Goal: Information Seeking & Learning: Learn about a topic

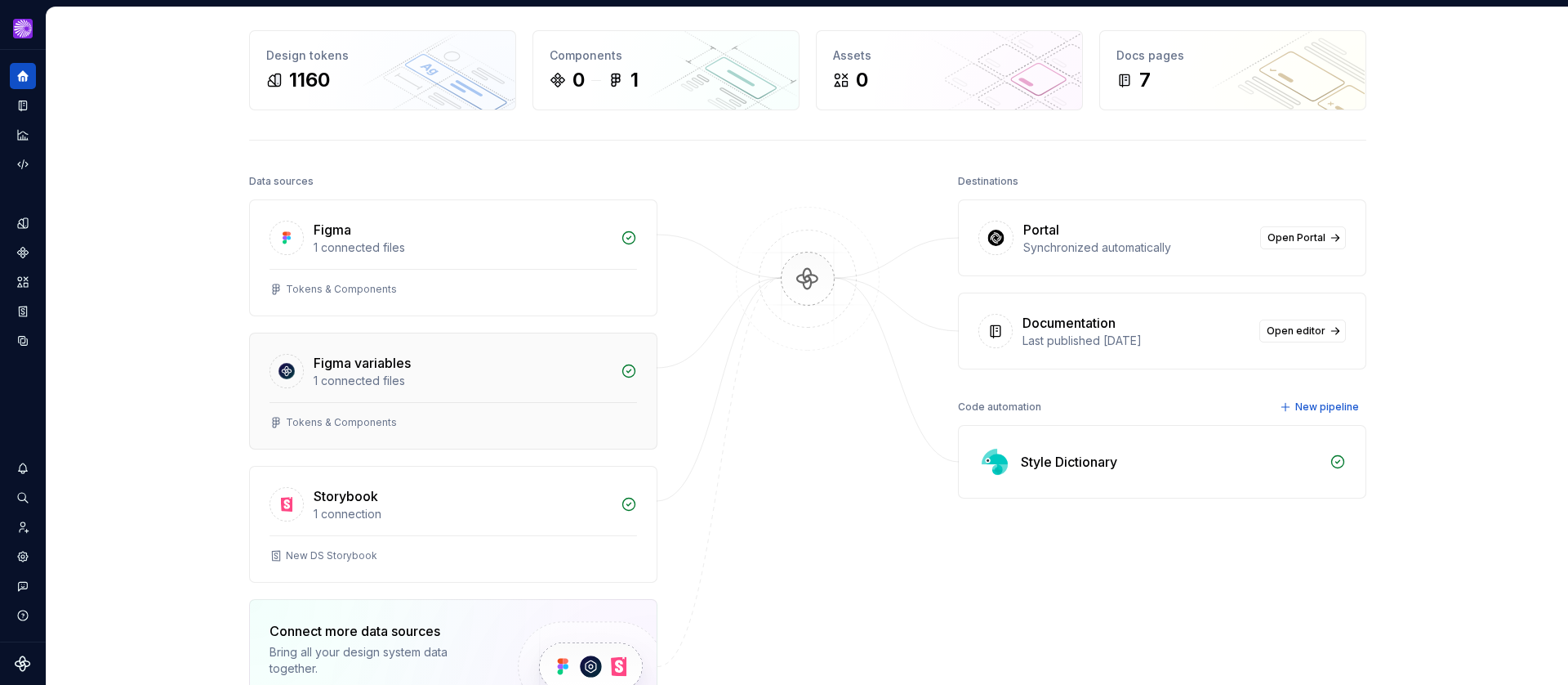
scroll to position [63, 0]
click at [401, 379] on div "1 connected files" at bounding box center [462, 379] width 297 height 16
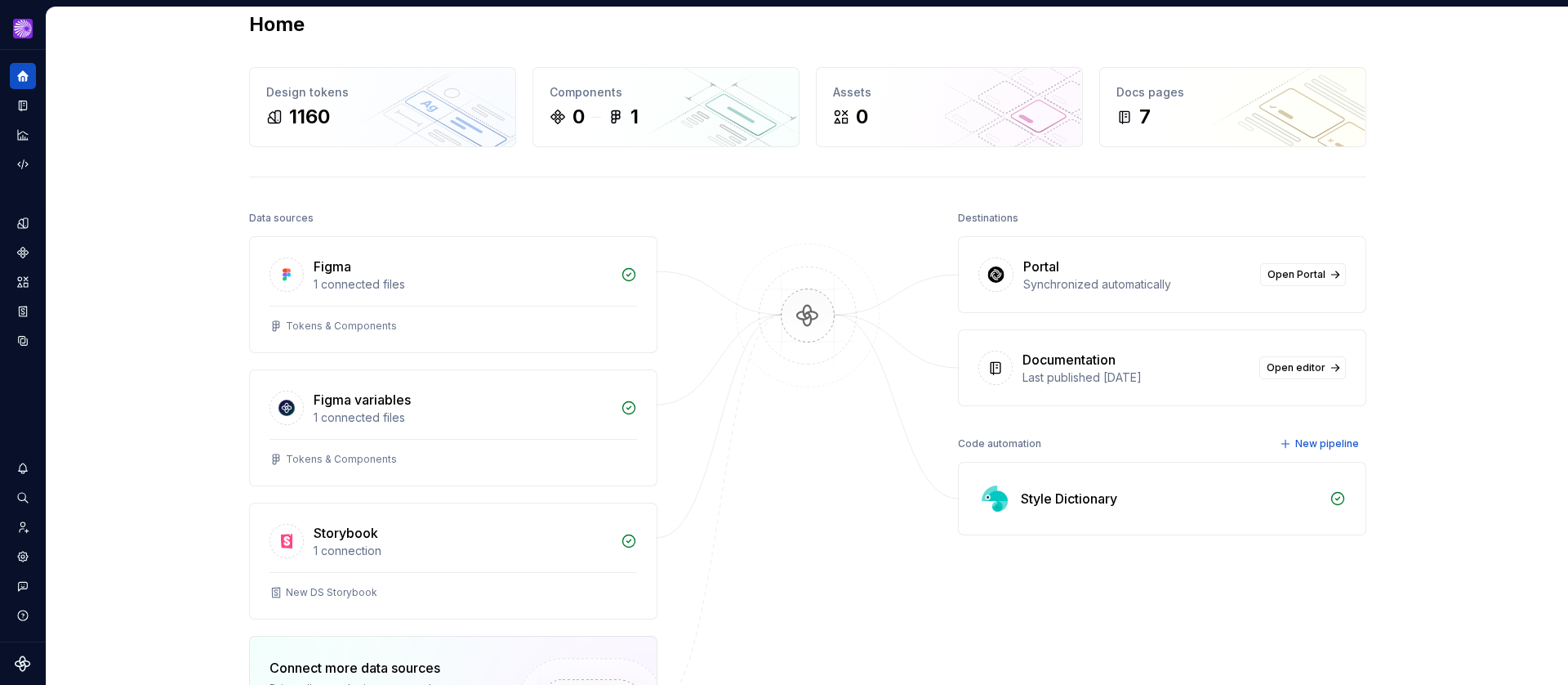
scroll to position [29, 0]
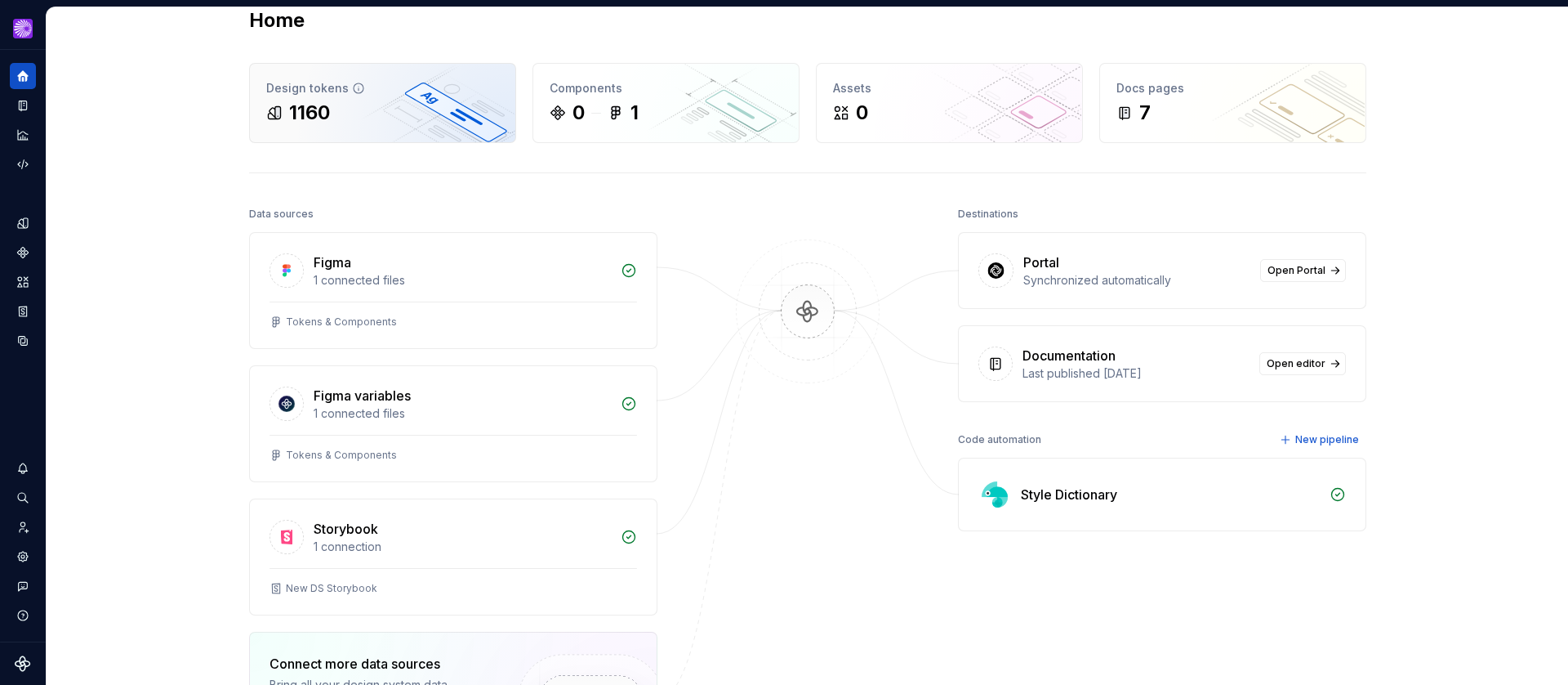
click at [336, 115] on div "1160" at bounding box center [382, 113] width 233 height 26
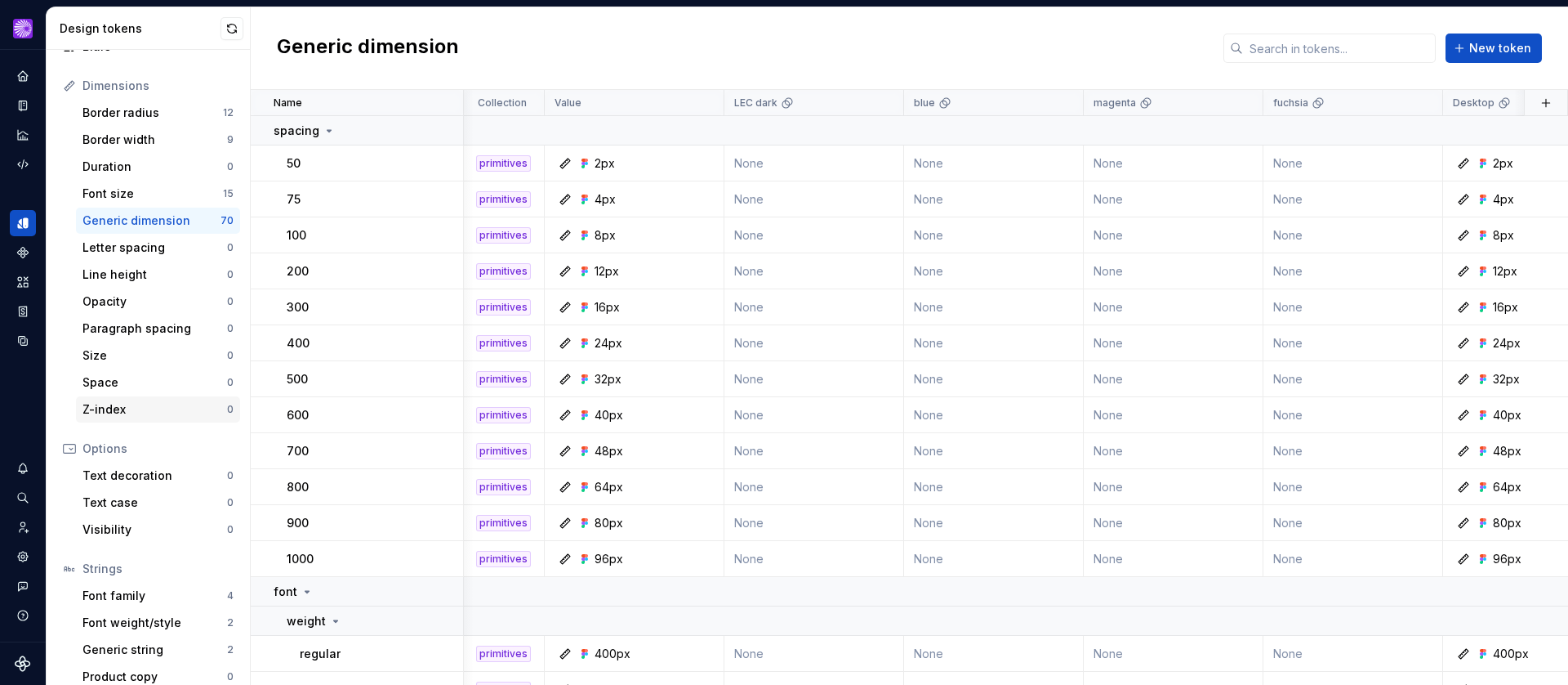
scroll to position [210, 0]
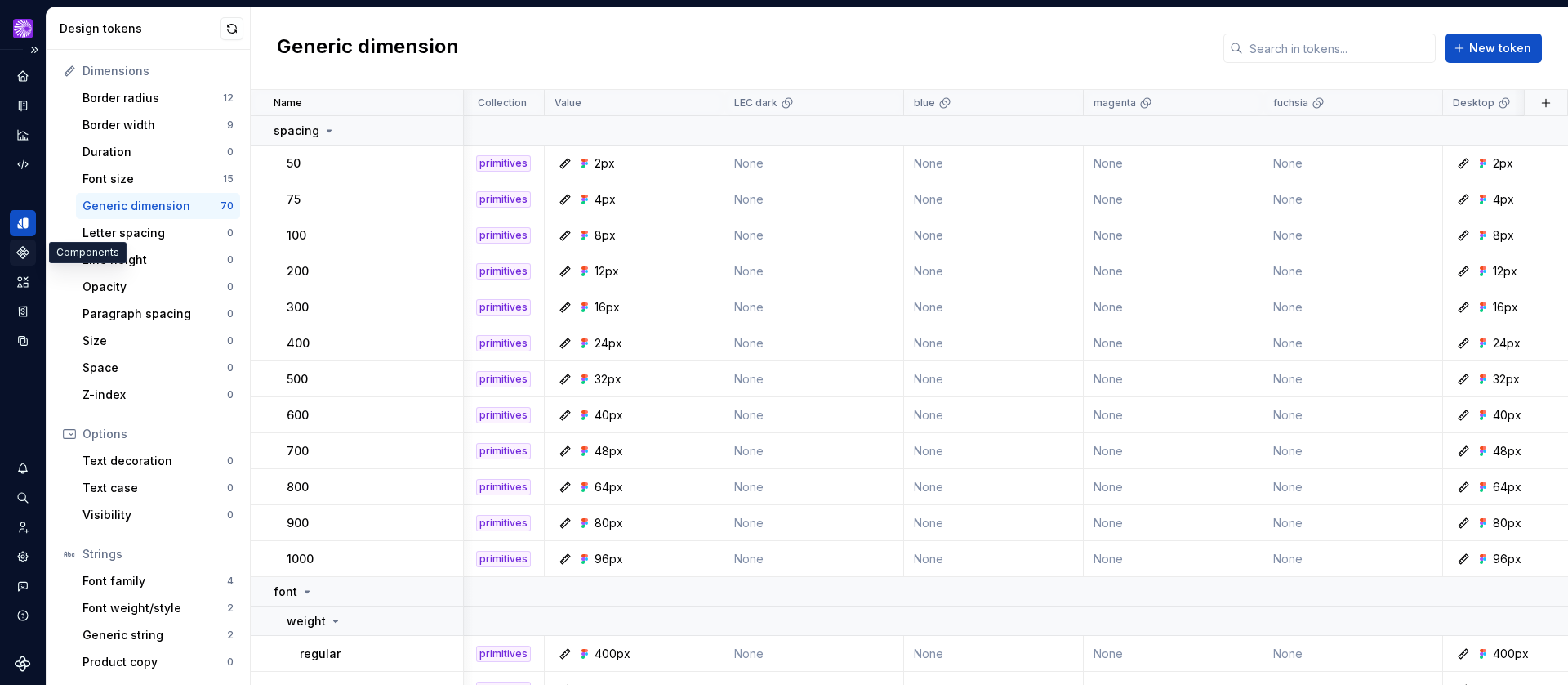
click at [27, 256] on icon "Components" at bounding box center [22, 252] width 15 height 15
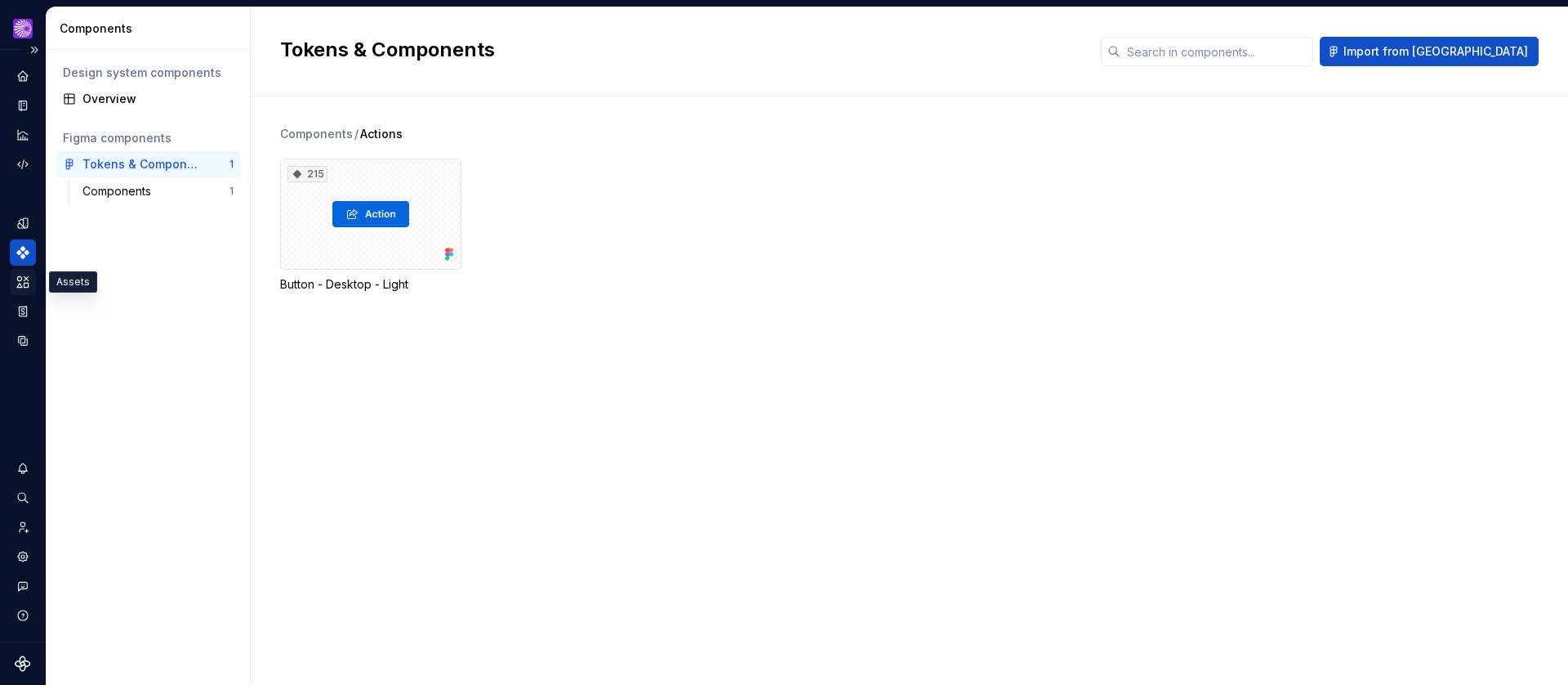
click at [11, 280] on div "Assets" at bounding box center [22, 282] width 26 height 26
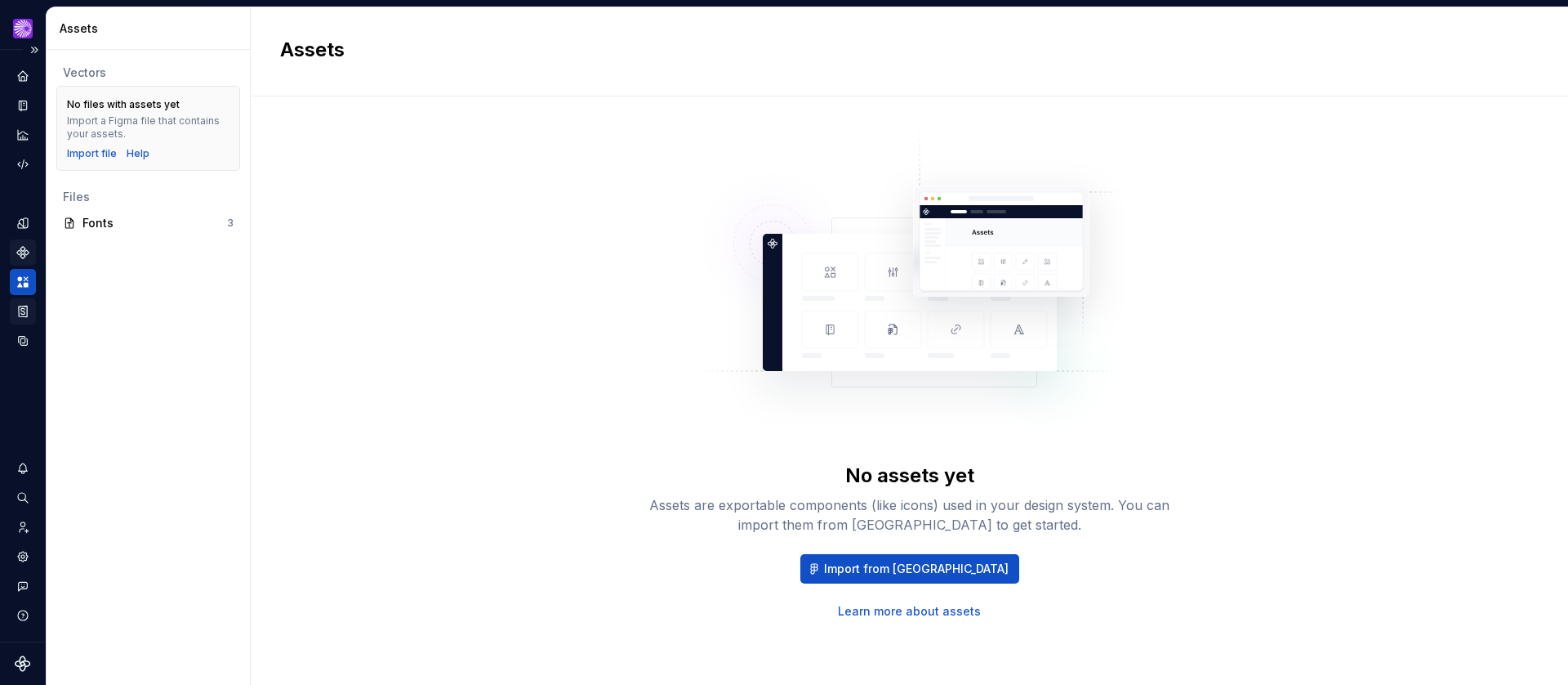
click at [33, 310] on div "Storybook stories" at bounding box center [22, 311] width 26 height 26
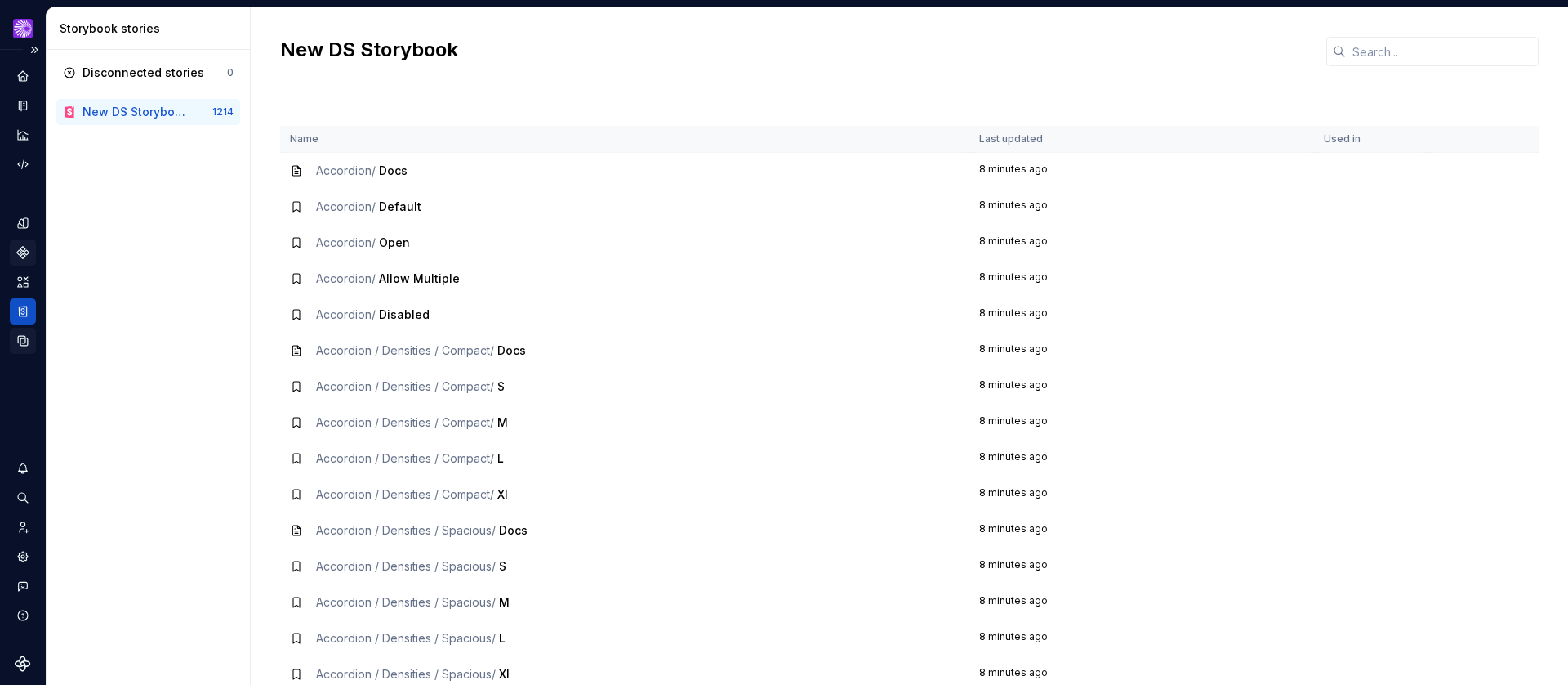
click at [25, 337] on icon "Data sources" at bounding box center [22, 340] width 9 height 9
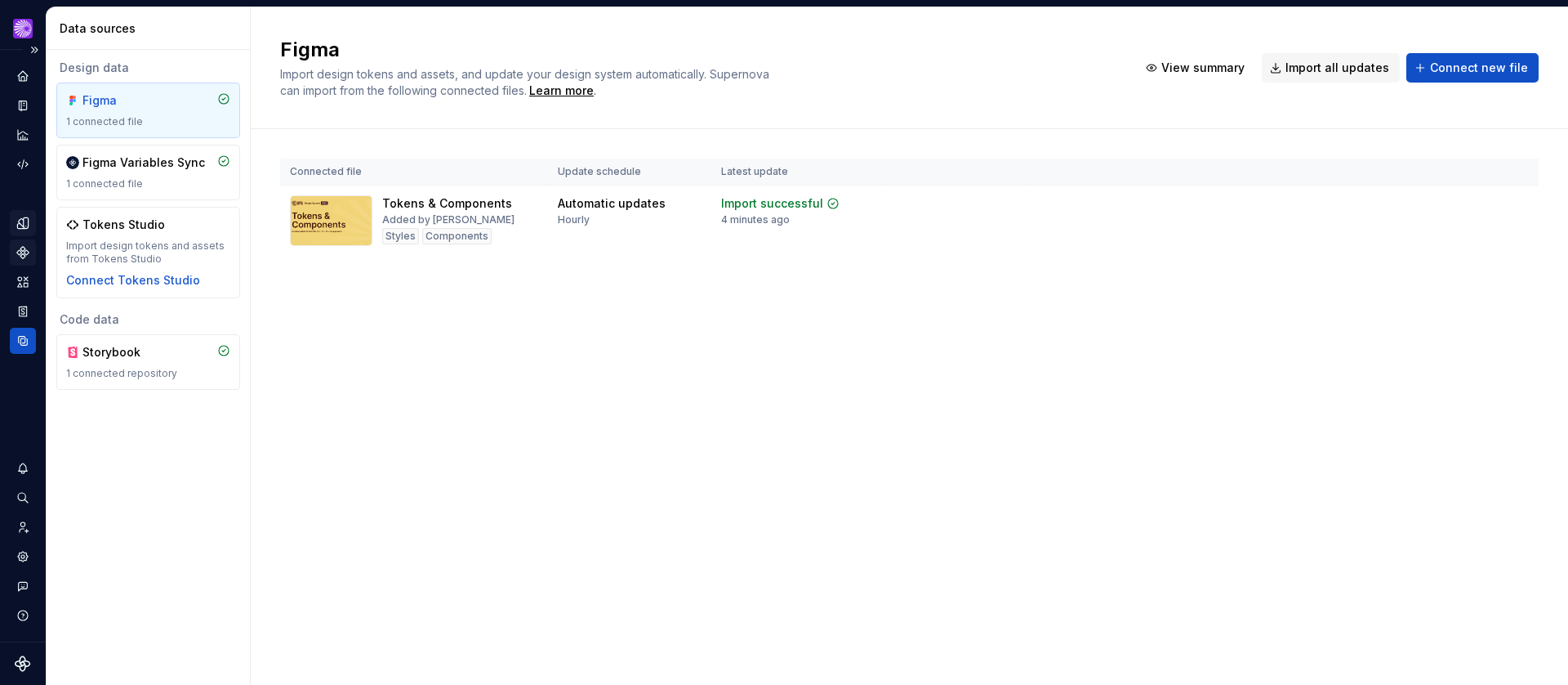
click at [10, 212] on div "Design tokens" at bounding box center [22, 223] width 26 height 26
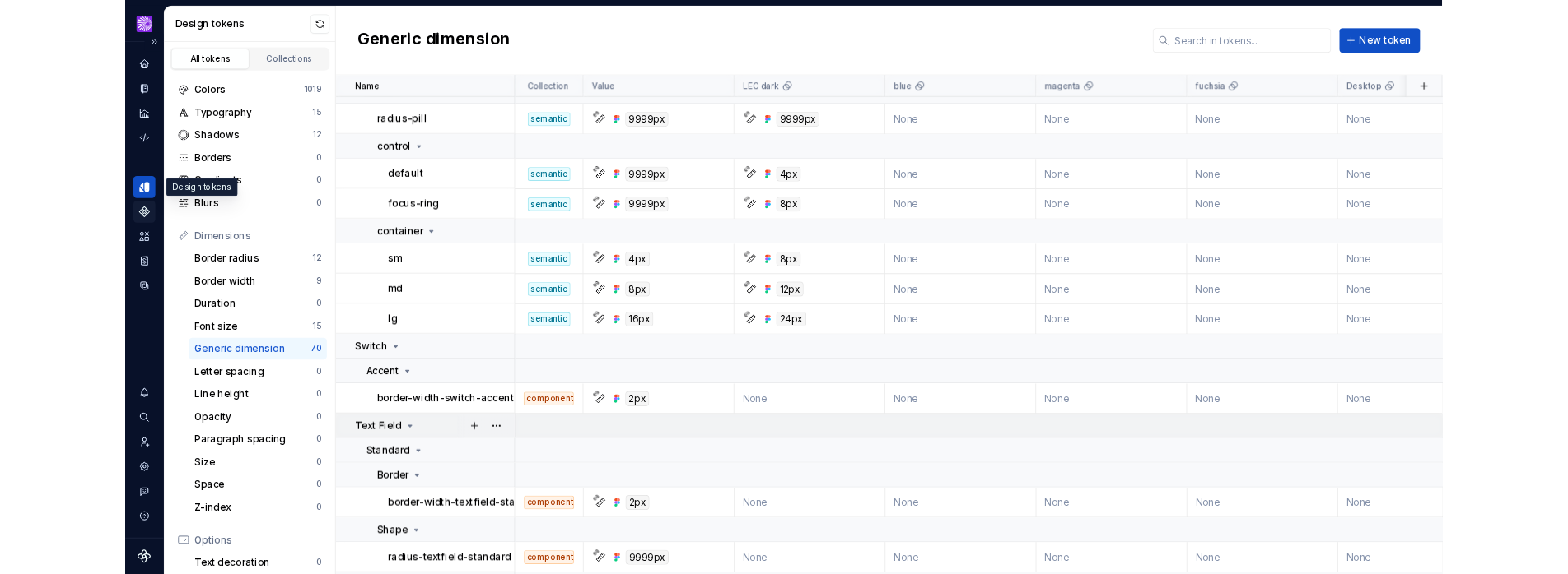
scroll to position [1013, 0]
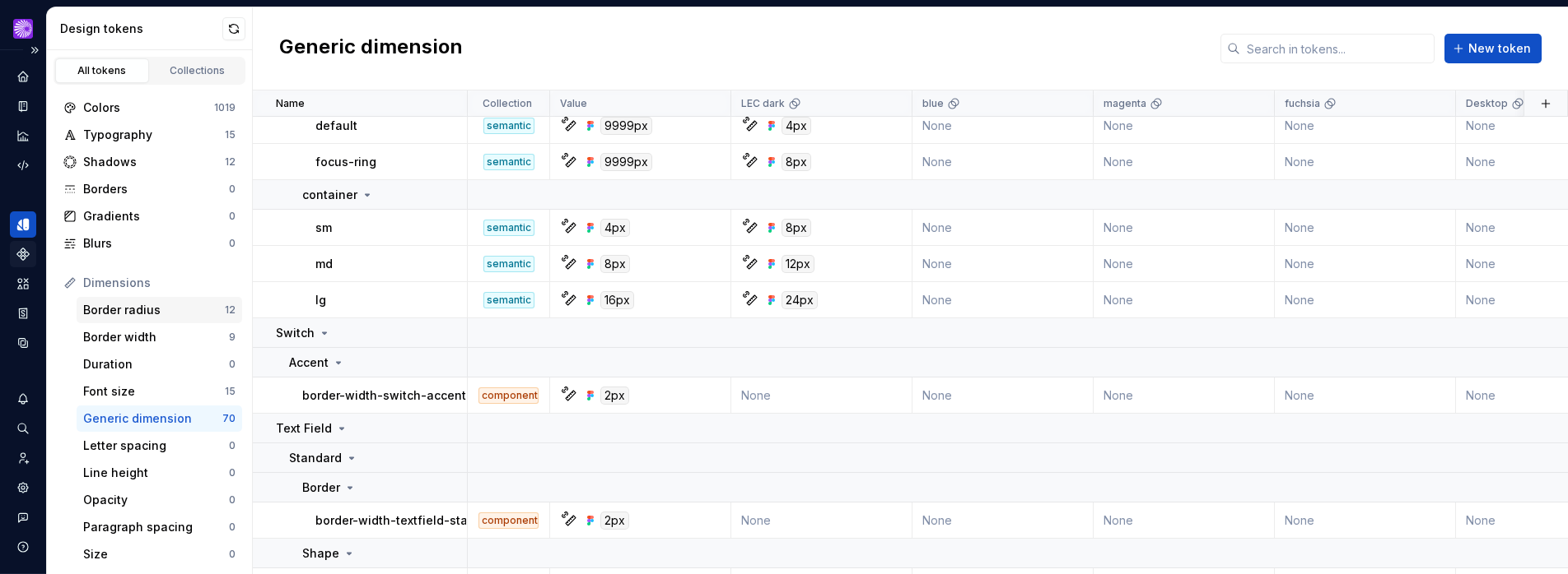
click at [165, 307] on div "Border radius" at bounding box center [153, 310] width 141 height 16
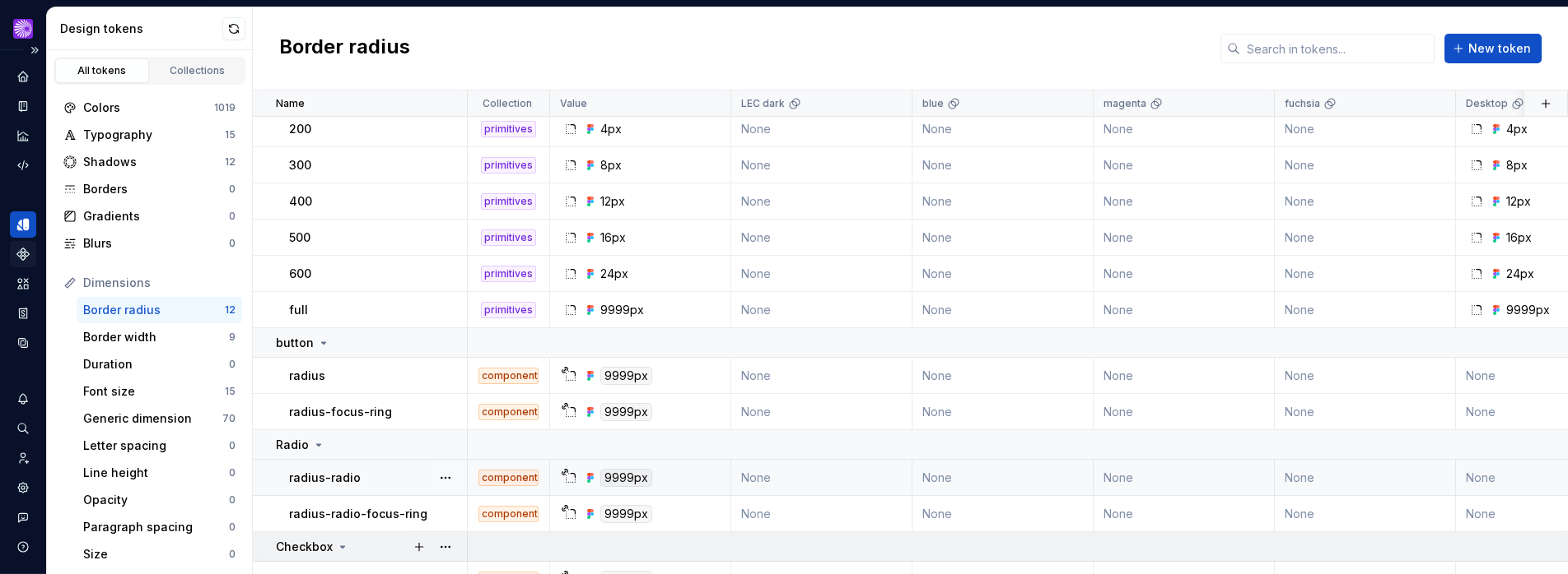
scroll to position [155, 0]
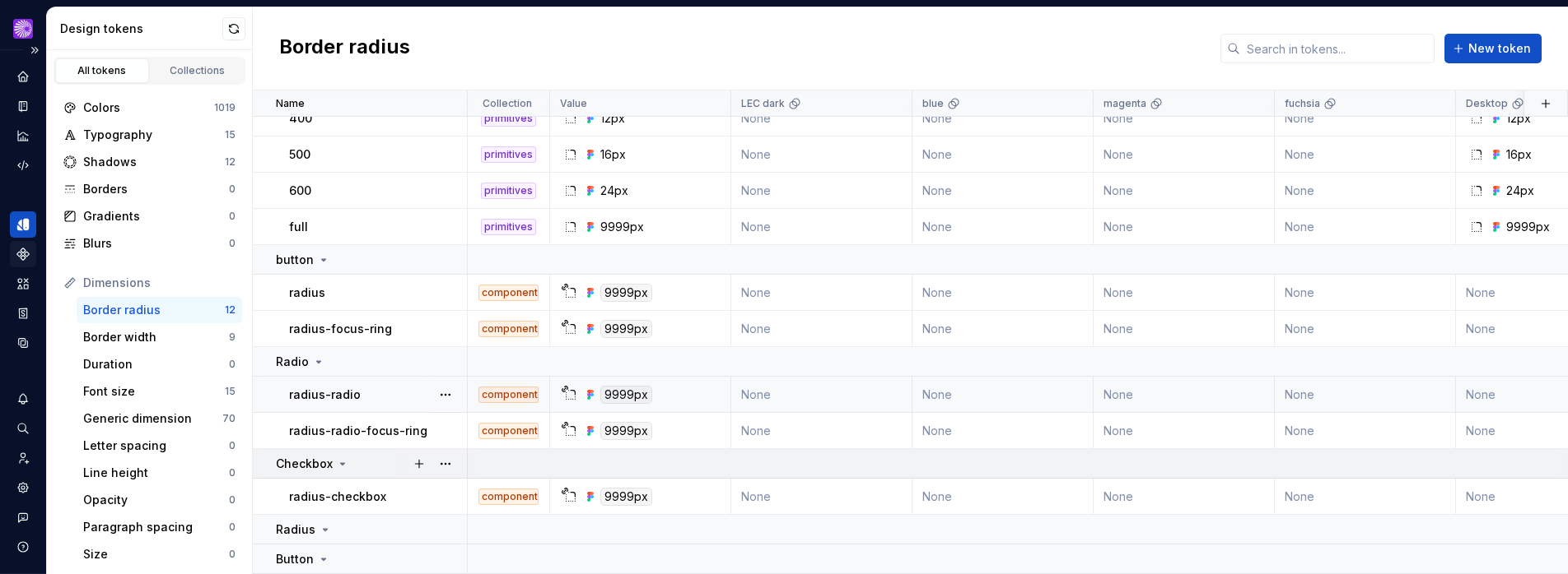
click at [338, 464] on icon at bounding box center [342, 464] width 13 height 13
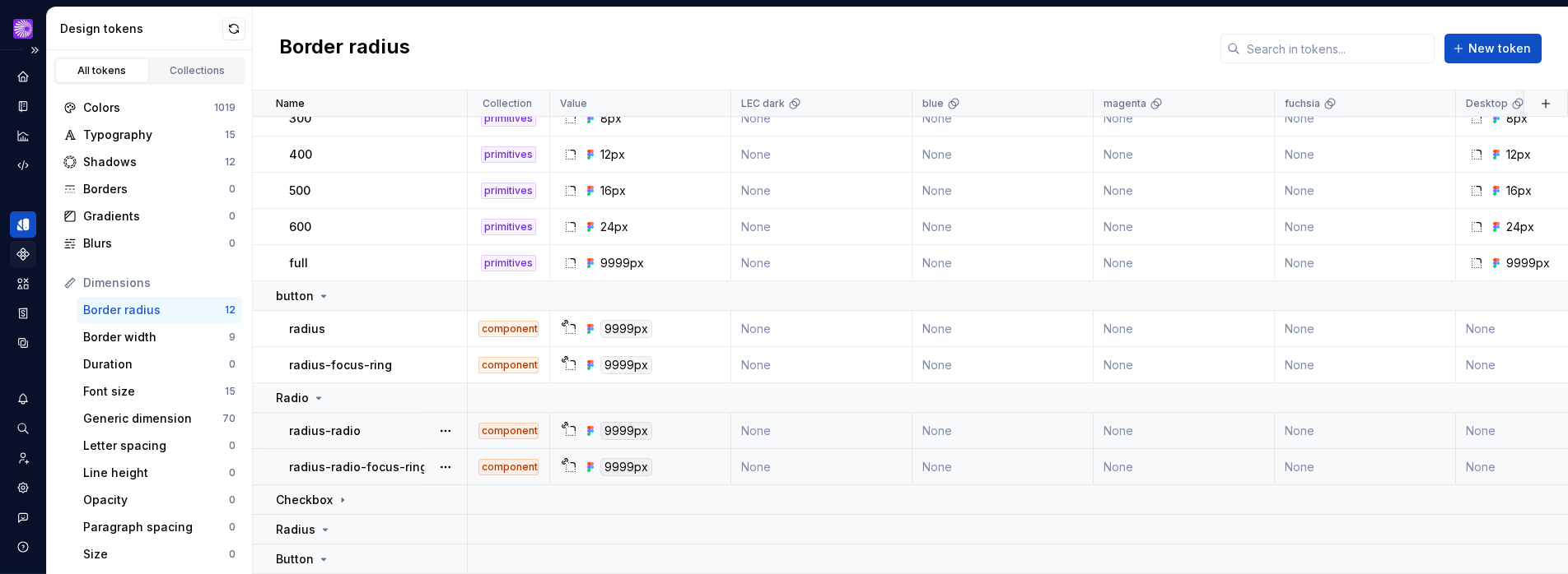
scroll to position [119, 0]
click at [316, 399] on icon at bounding box center [318, 397] width 13 height 13
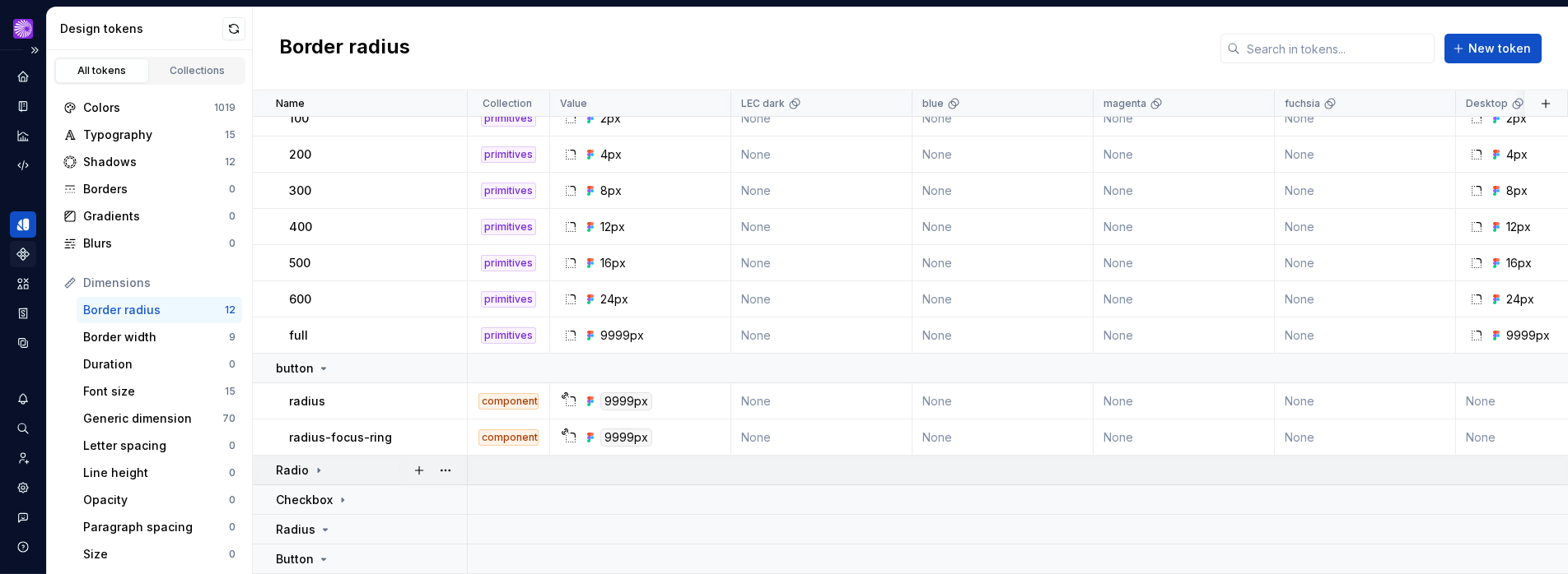
scroll to position [46, 0]
click at [317, 364] on icon at bounding box center [323, 368] width 13 height 13
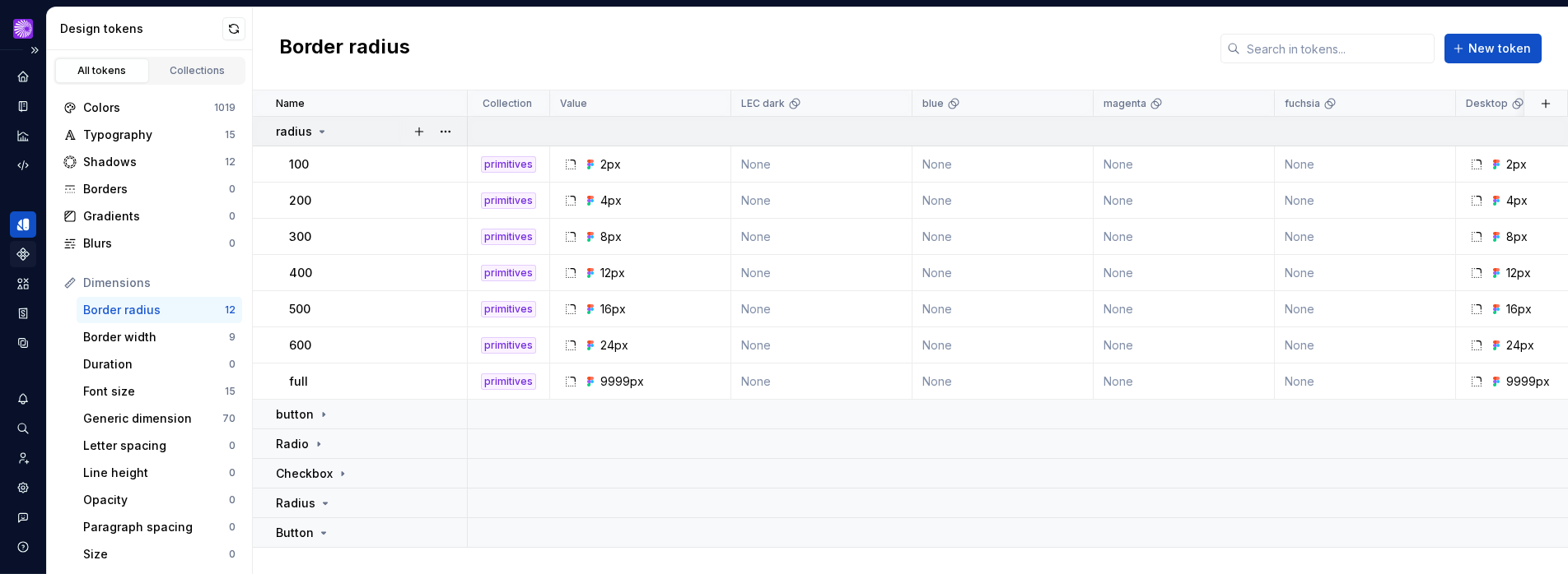
click at [318, 133] on icon at bounding box center [321, 131] width 13 height 13
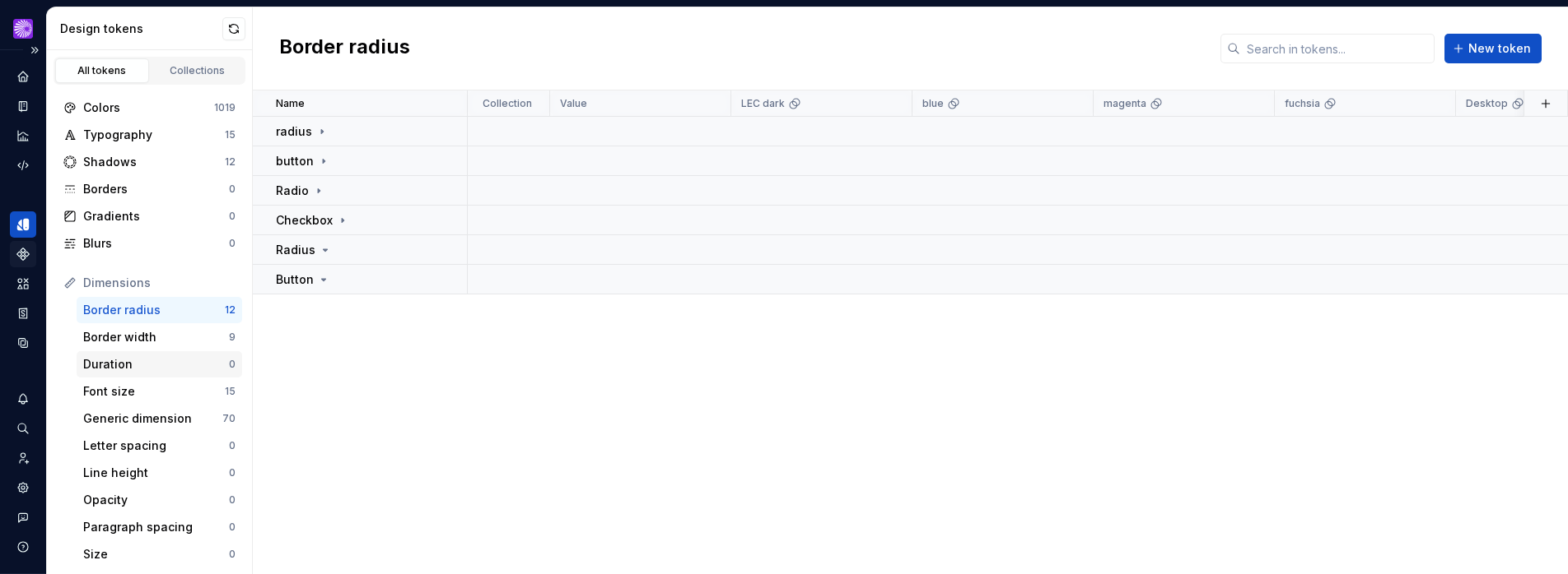
scroll to position [3, 0]
click at [187, 332] on div "Border width" at bounding box center [156, 334] width 146 height 16
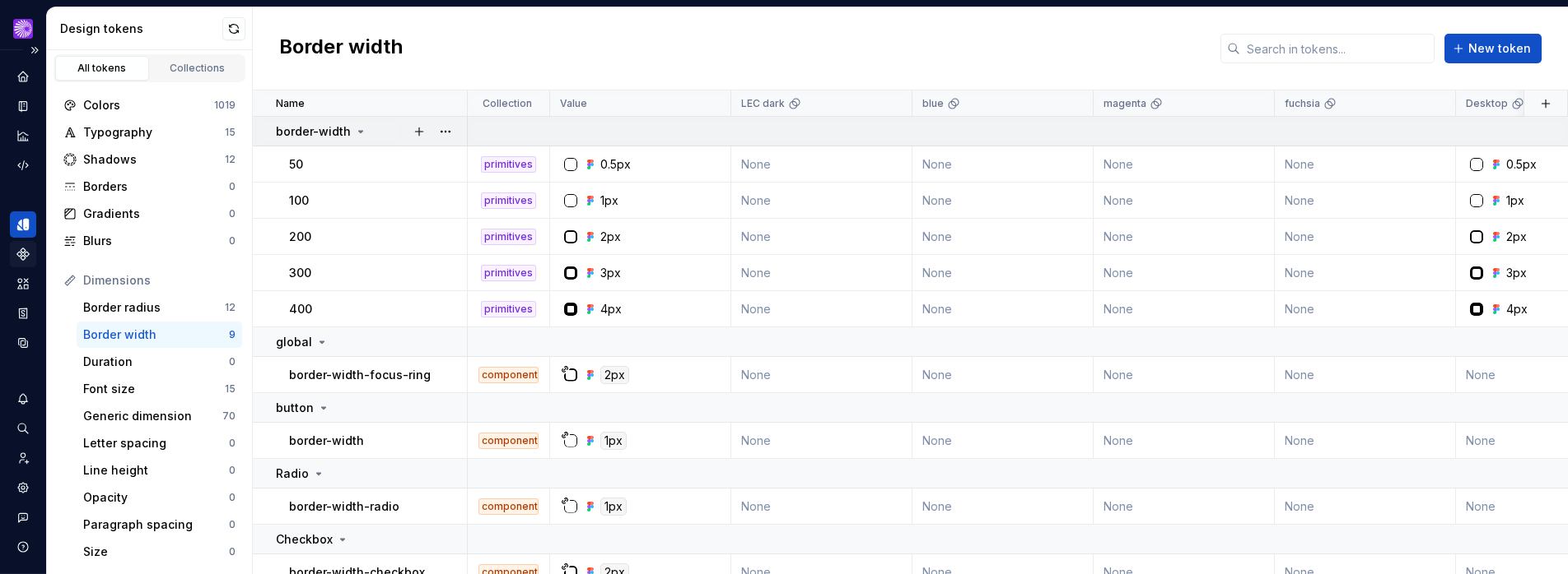
click at [358, 133] on icon at bounding box center [360, 131] width 13 height 13
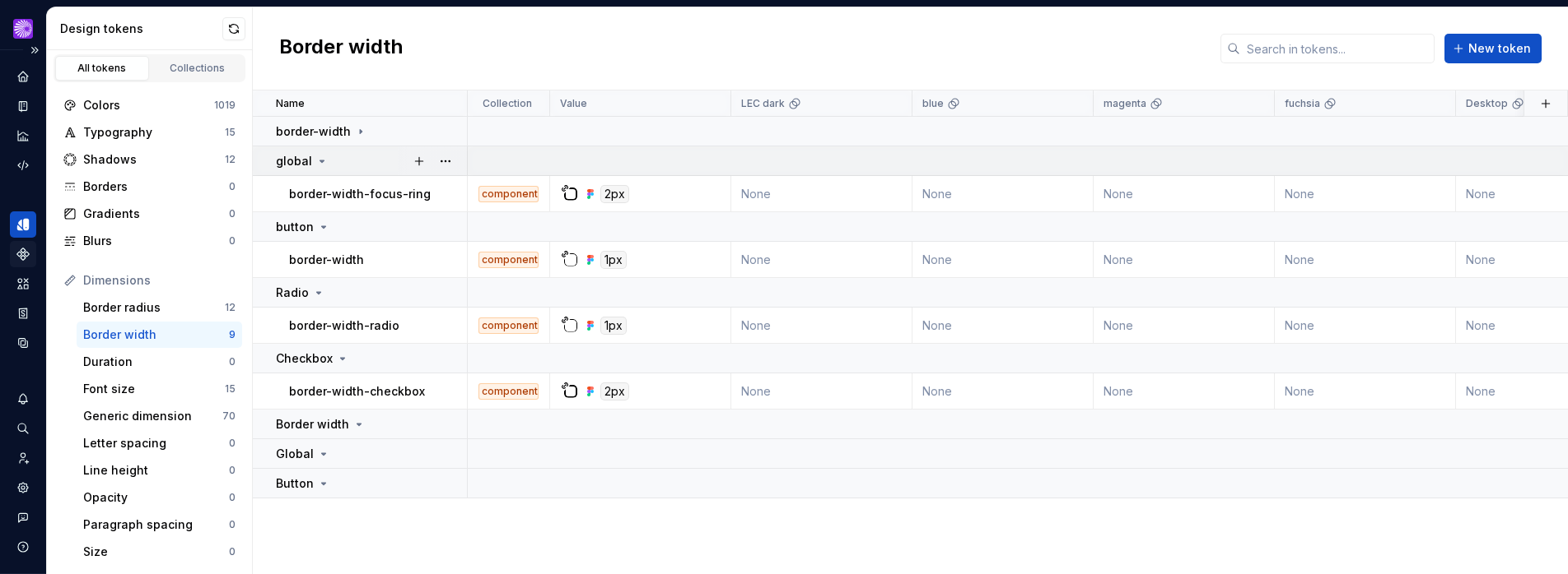
click at [321, 163] on icon at bounding box center [321, 161] width 13 height 13
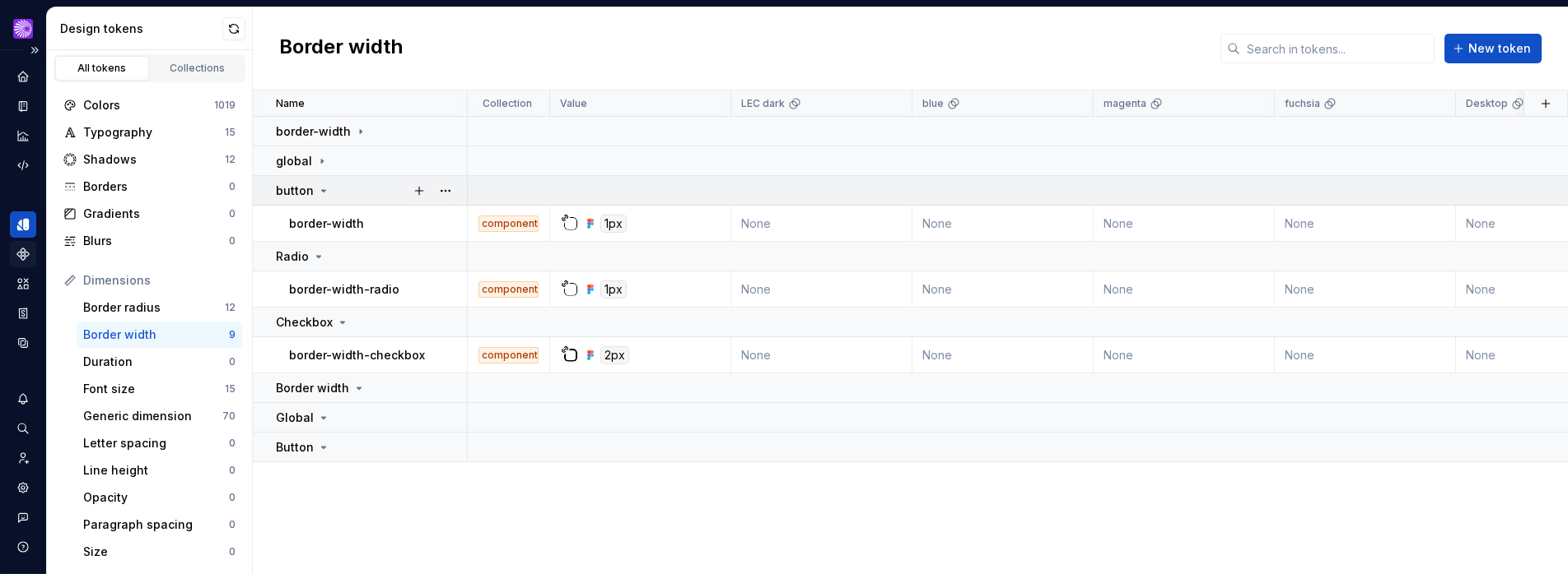
click at [326, 192] on icon at bounding box center [323, 190] width 13 height 13
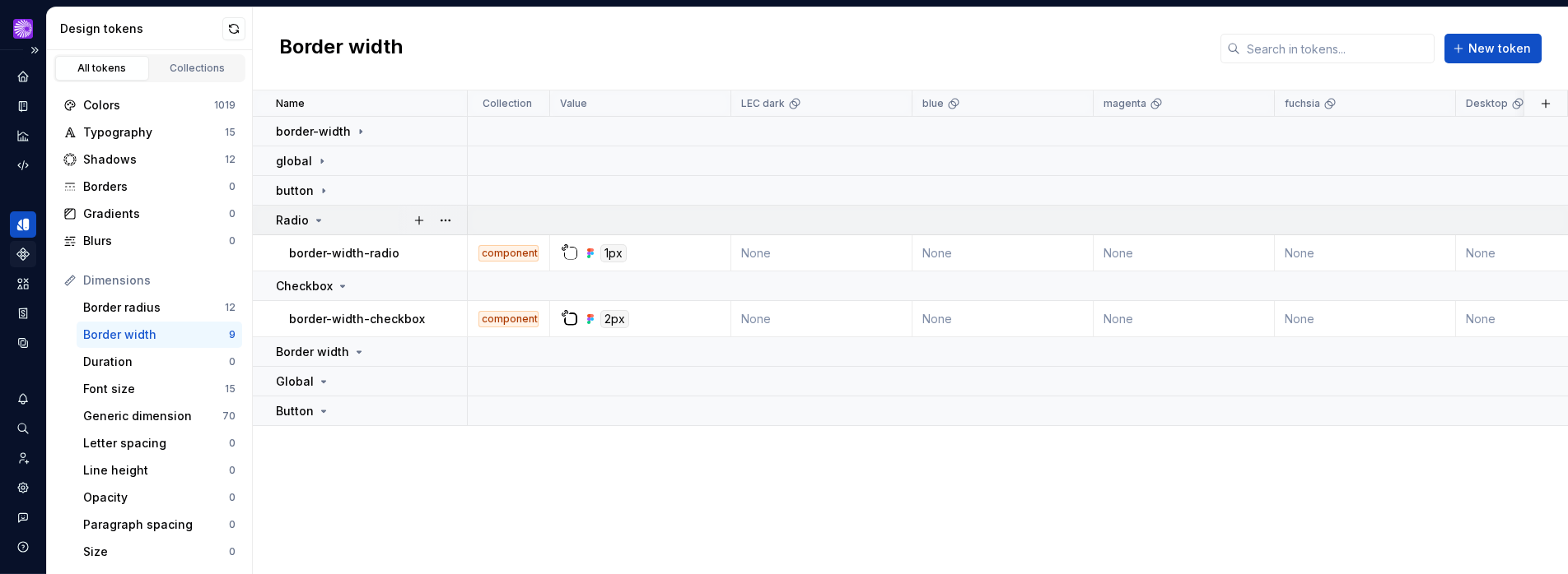
click at [319, 220] on icon at bounding box center [319, 221] width 4 height 2
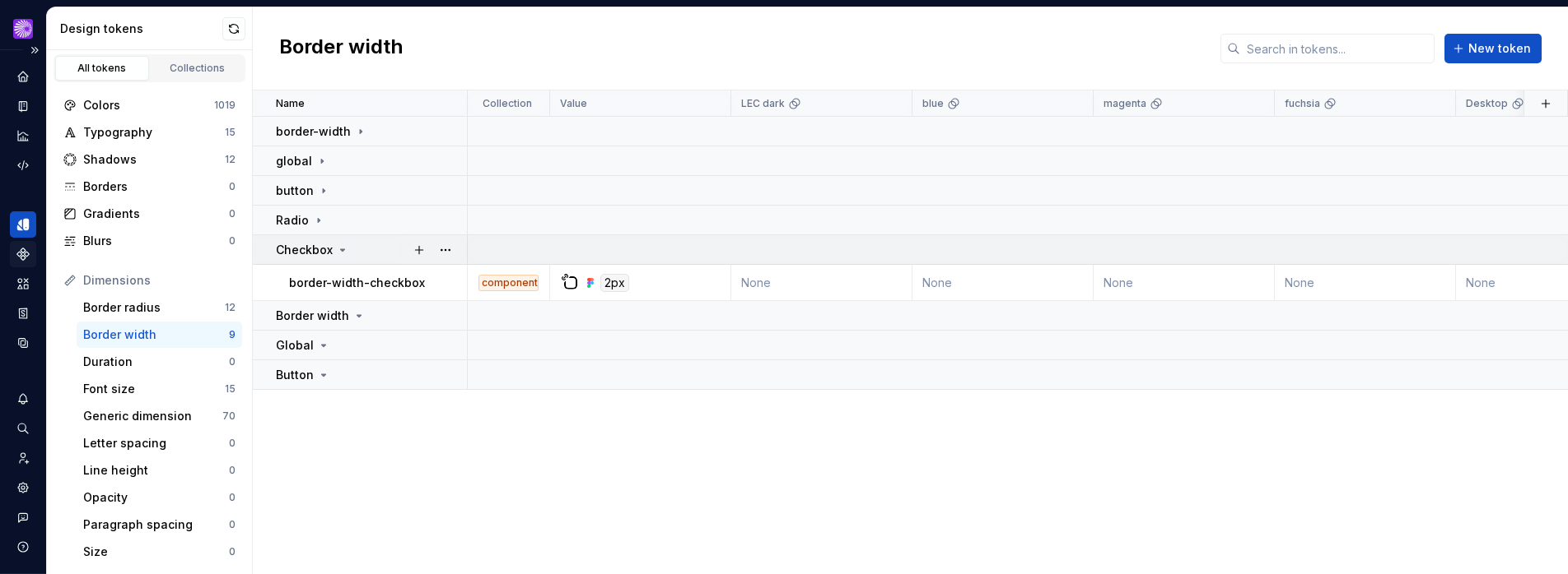
click at [339, 247] on icon at bounding box center [342, 249] width 13 height 13
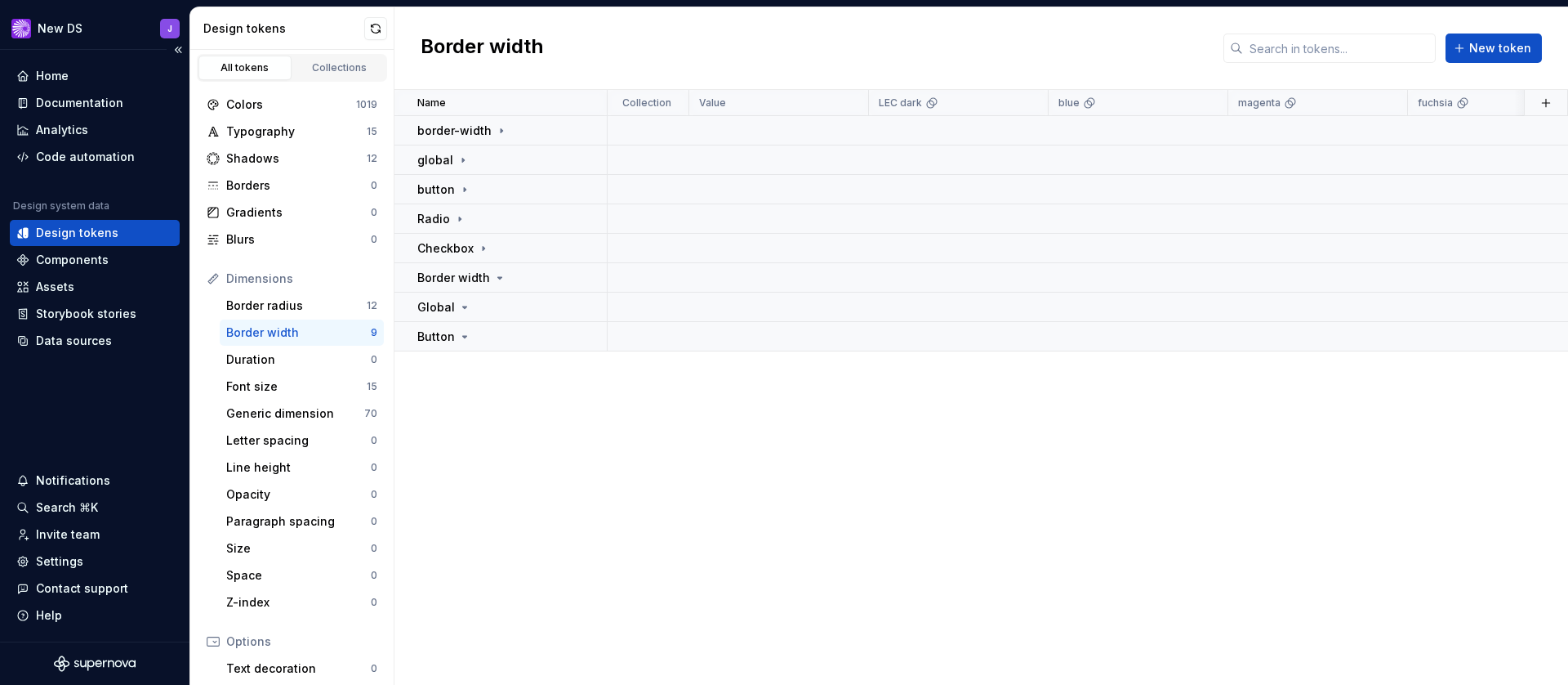
scroll to position [3, 0]
